Goal: Information Seeking & Learning: Check status

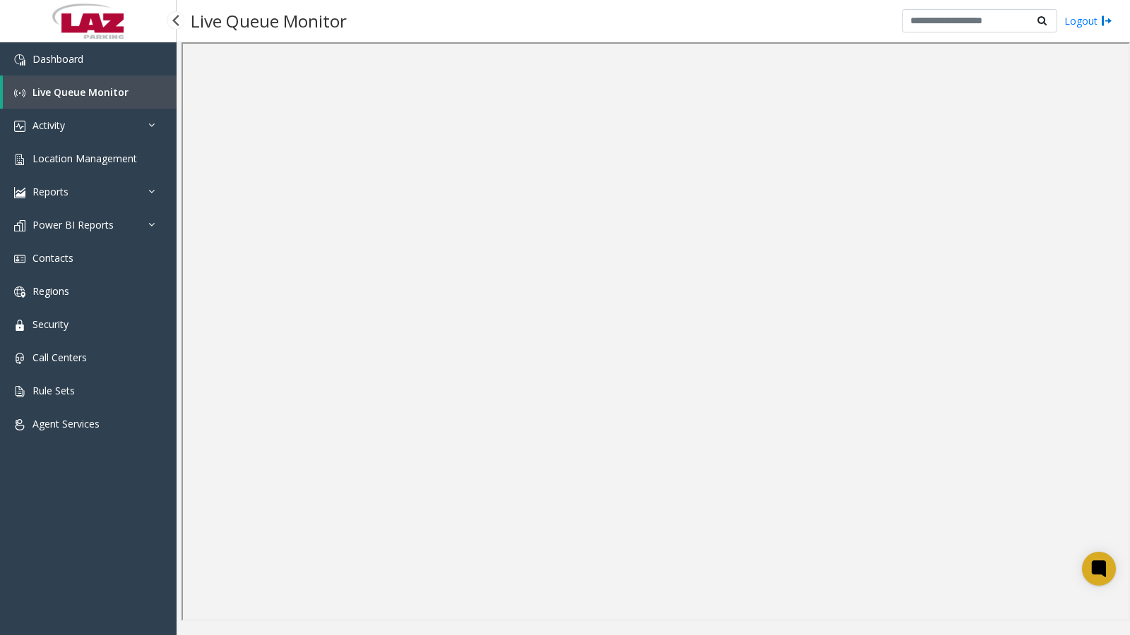
click at [46, 95] on span "Live Queue Monitor" at bounding box center [80, 91] width 96 height 13
click at [64, 159] on span "Location Management" at bounding box center [84, 158] width 105 height 13
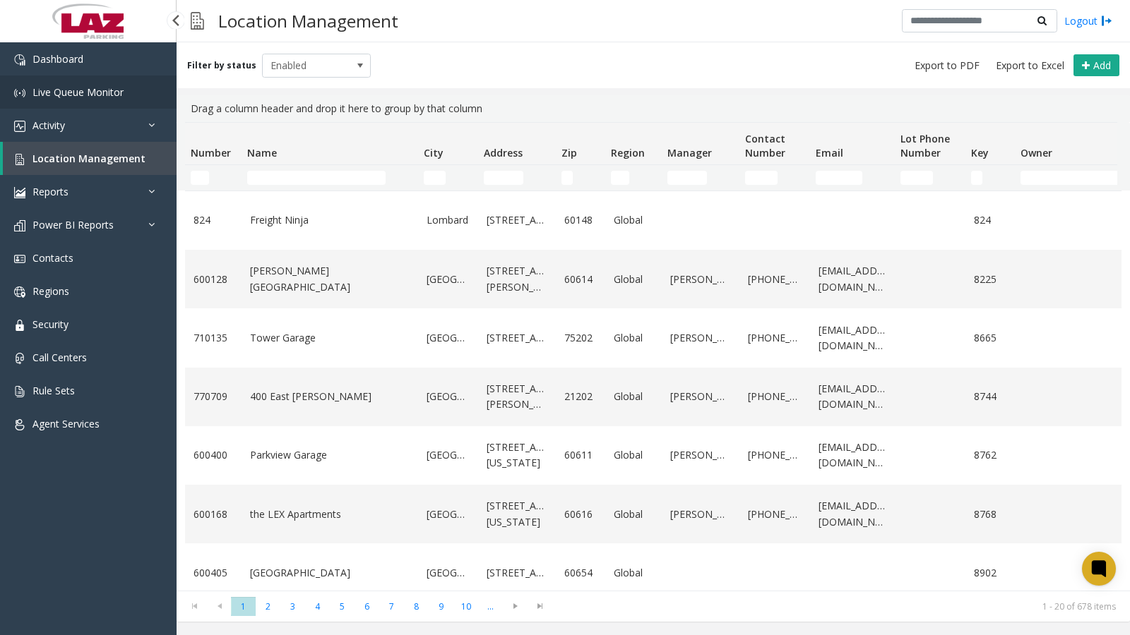
click at [37, 92] on span "Live Queue Monitor" at bounding box center [77, 91] width 91 height 13
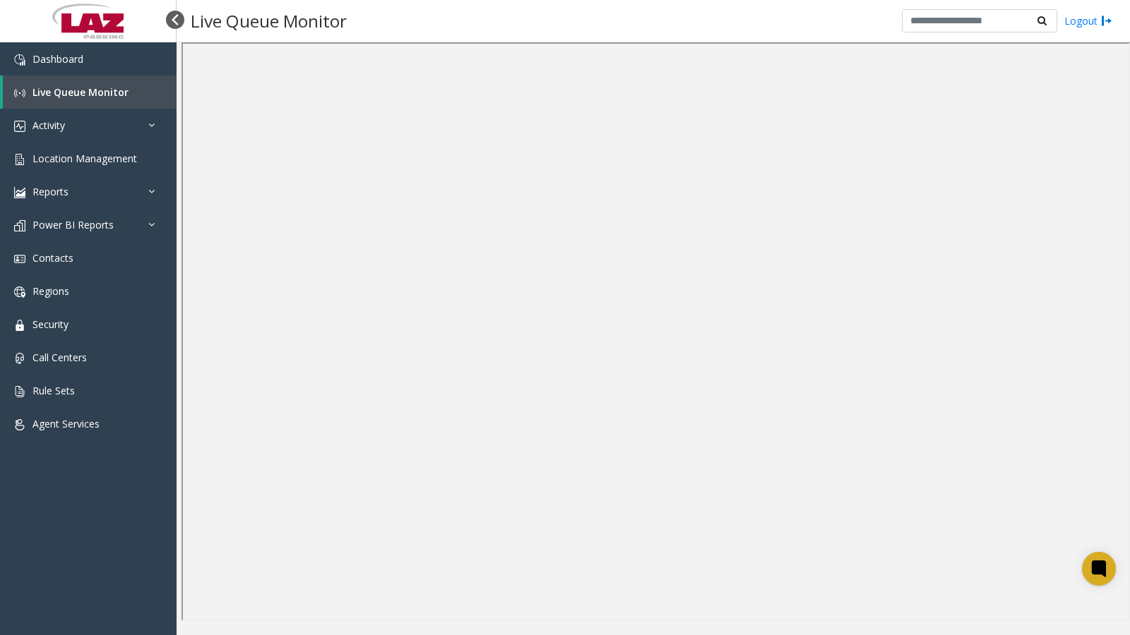
click at [174, 18] on div at bounding box center [175, 20] width 18 height 18
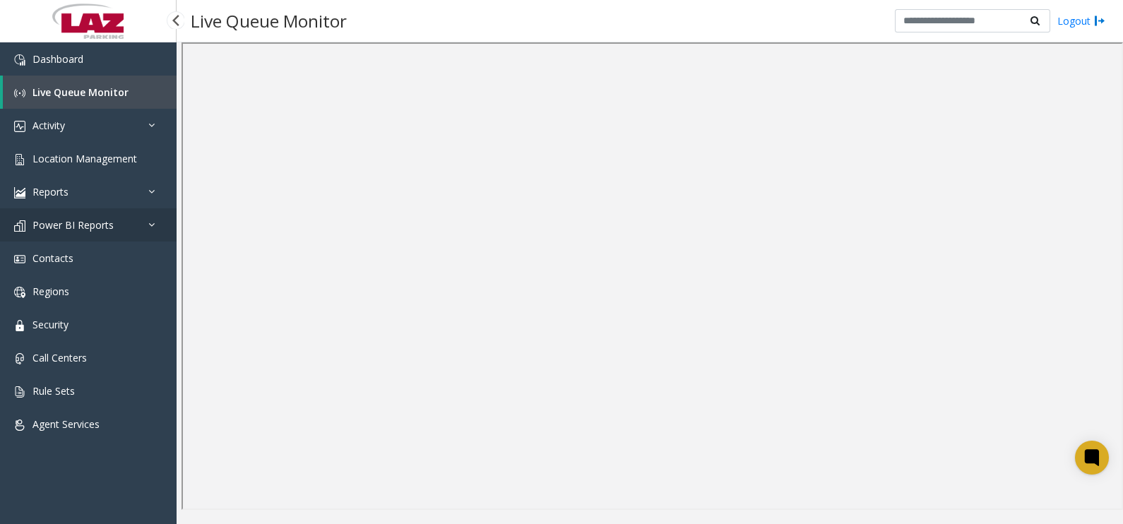
click at [111, 229] on span "Power BI Reports" at bounding box center [72, 224] width 81 height 13
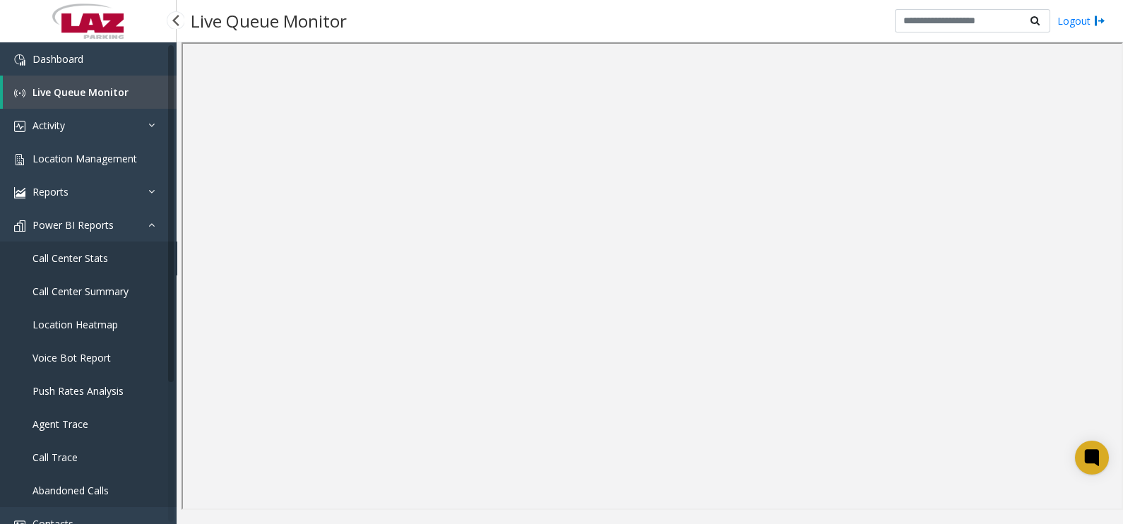
click at [83, 256] on span "Call Center Stats" at bounding box center [70, 257] width 76 height 13
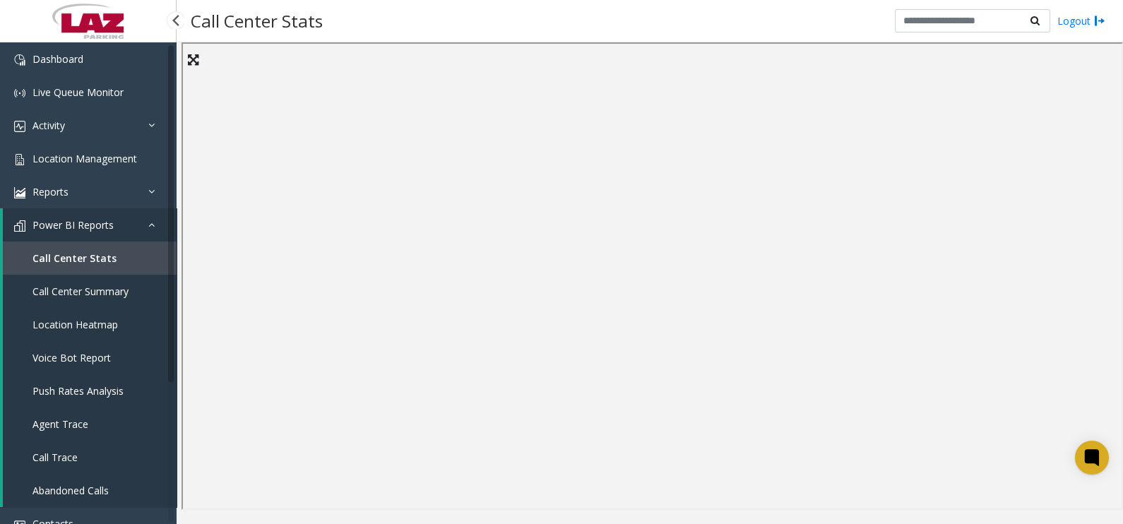
click at [108, 283] on link "Call Center Summary" at bounding box center [90, 291] width 174 height 33
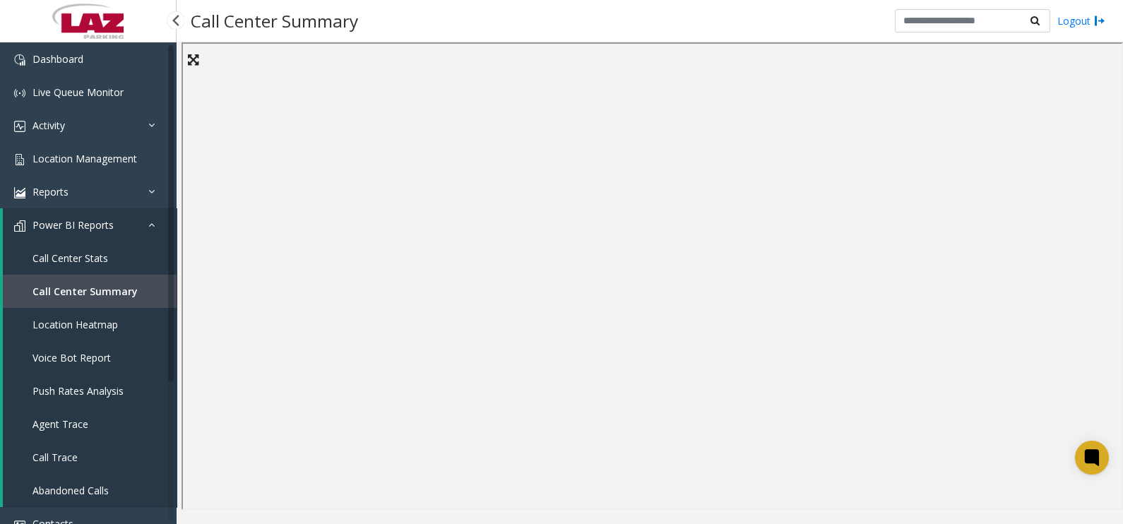
click at [98, 320] on span "Location Heatmap" at bounding box center [74, 324] width 85 height 13
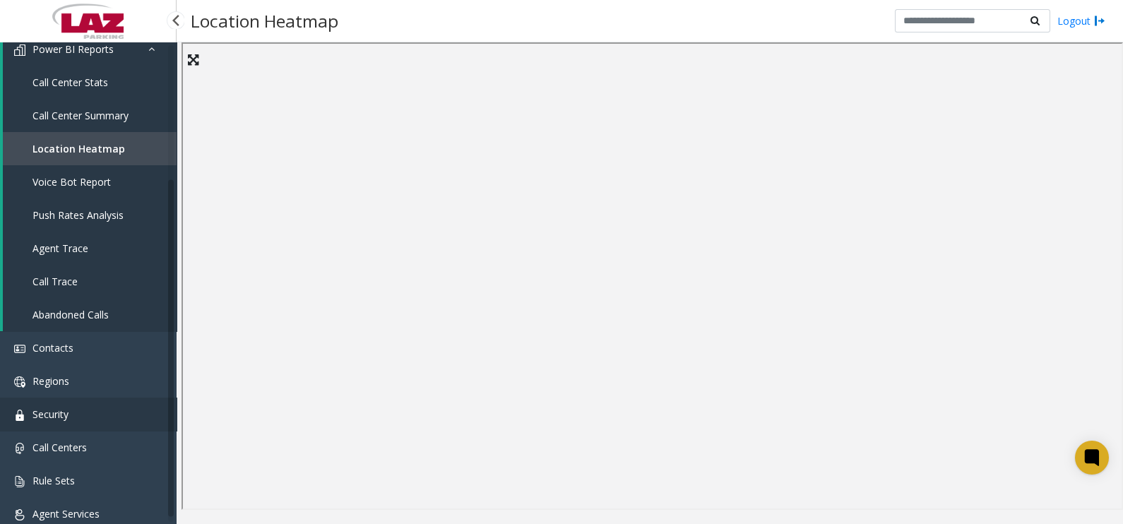
scroll to position [191, 0]
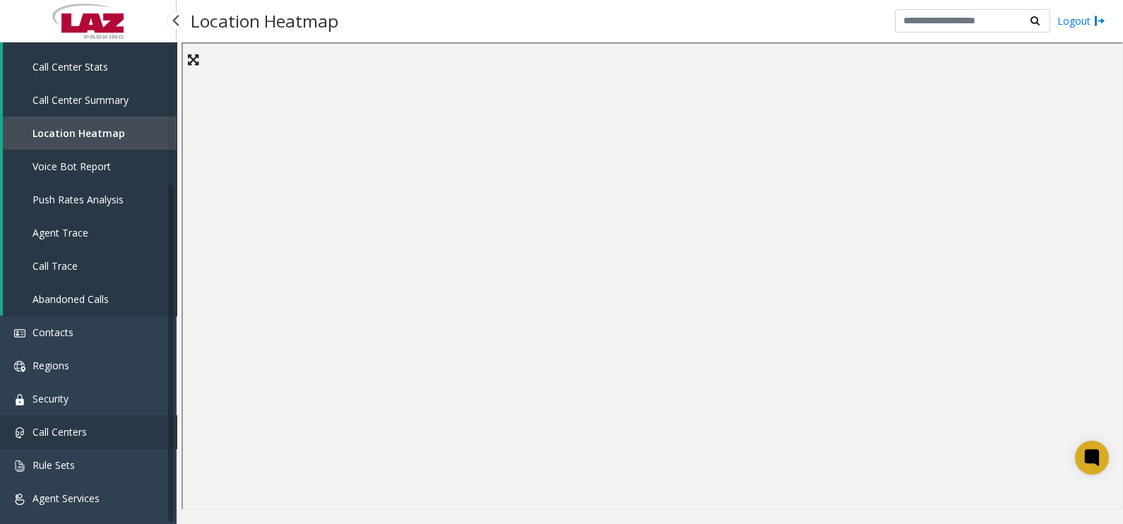
click at [104, 421] on link "Call Centers" at bounding box center [88, 431] width 177 height 33
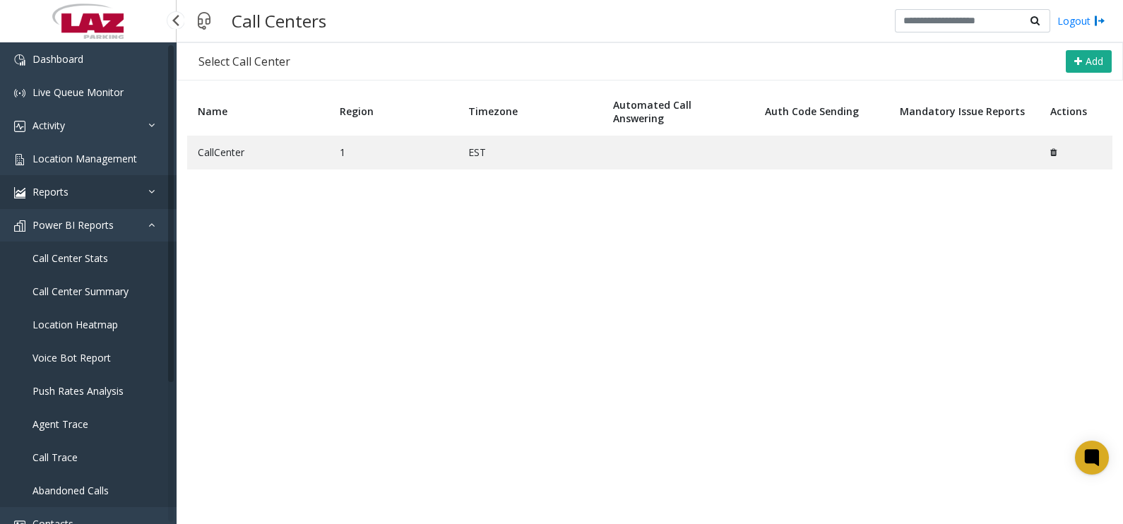
click at [93, 184] on link "Reports" at bounding box center [88, 191] width 177 height 33
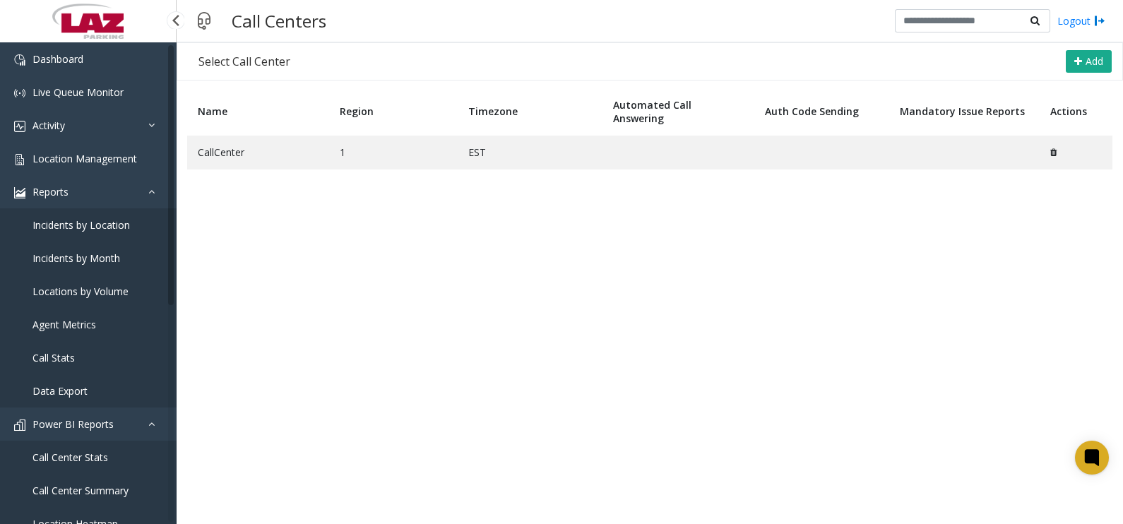
click at [85, 325] on span "Agent Metrics" at bounding box center [64, 324] width 64 height 13
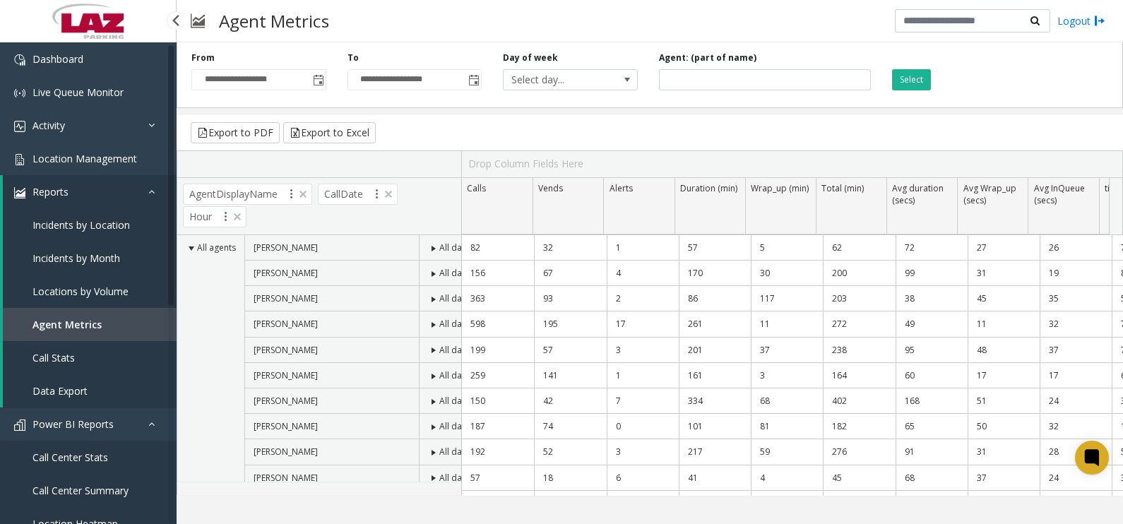
click at [66, 359] on span "Call Stats" at bounding box center [53, 357] width 42 height 13
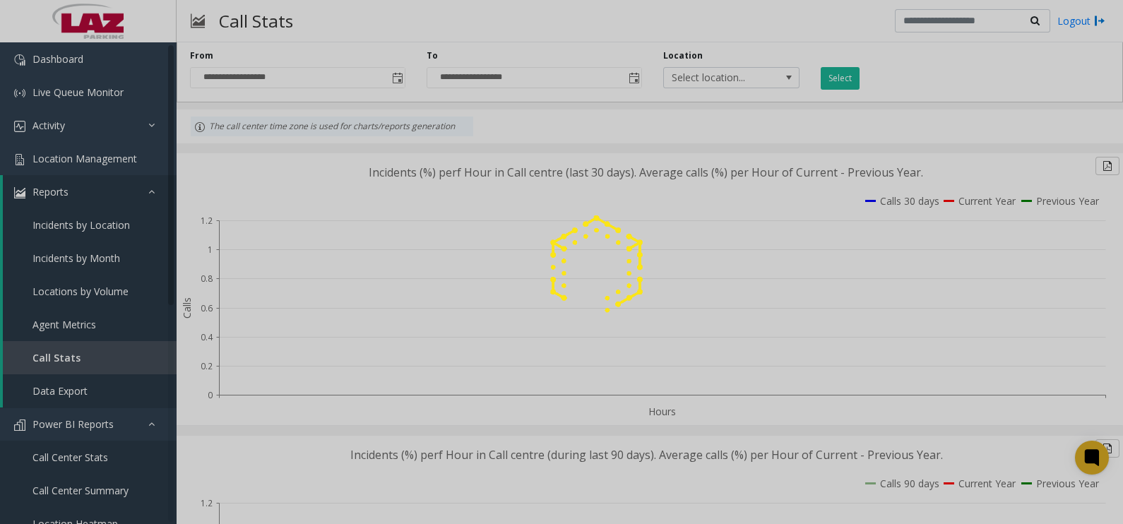
click at [68, 184] on div at bounding box center [561, 262] width 1123 height 524
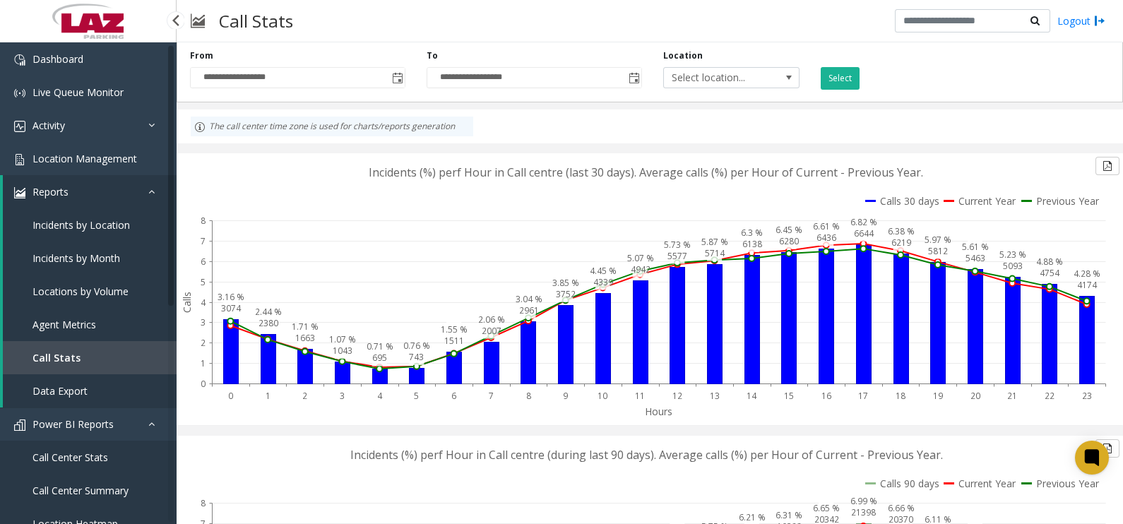
scroll to position [176, 0]
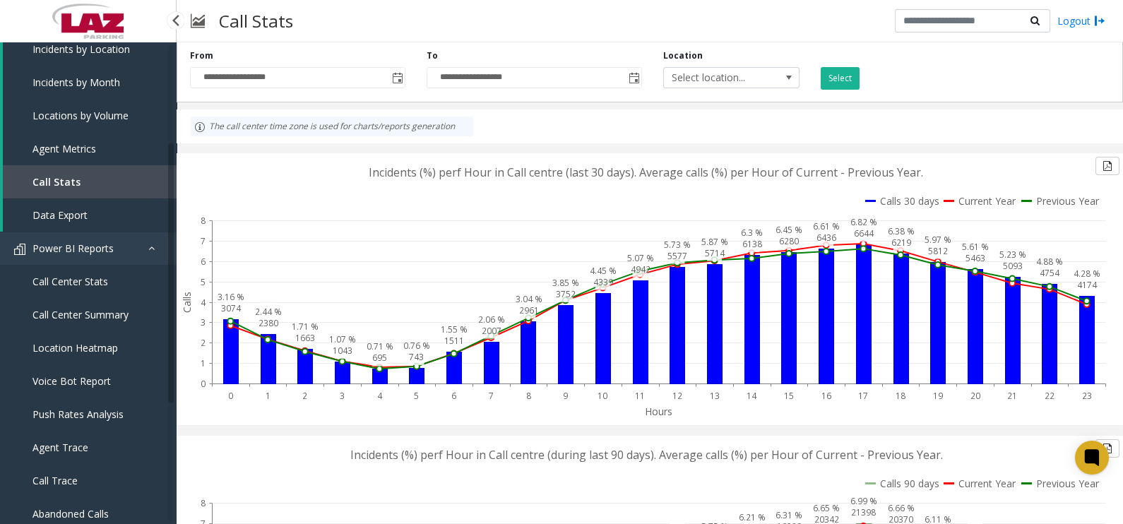
click at [76, 309] on span "Call Center Summary" at bounding box center [80, 314] width 96 height 13
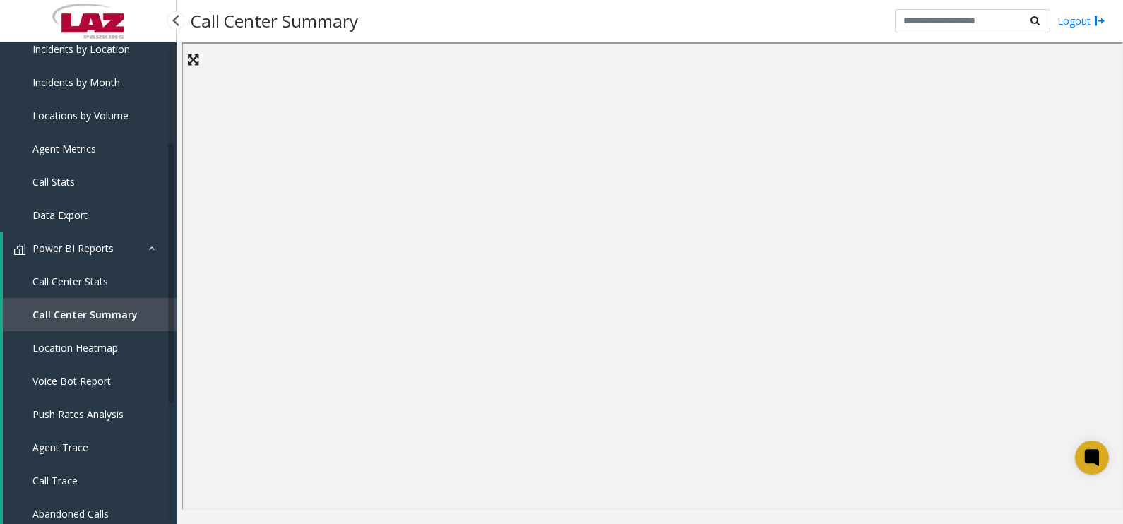
click at [83, 277] on span "Call Center Stats" at bounding box center [70, 281] width 76 height 13
